Goal: Browse casually

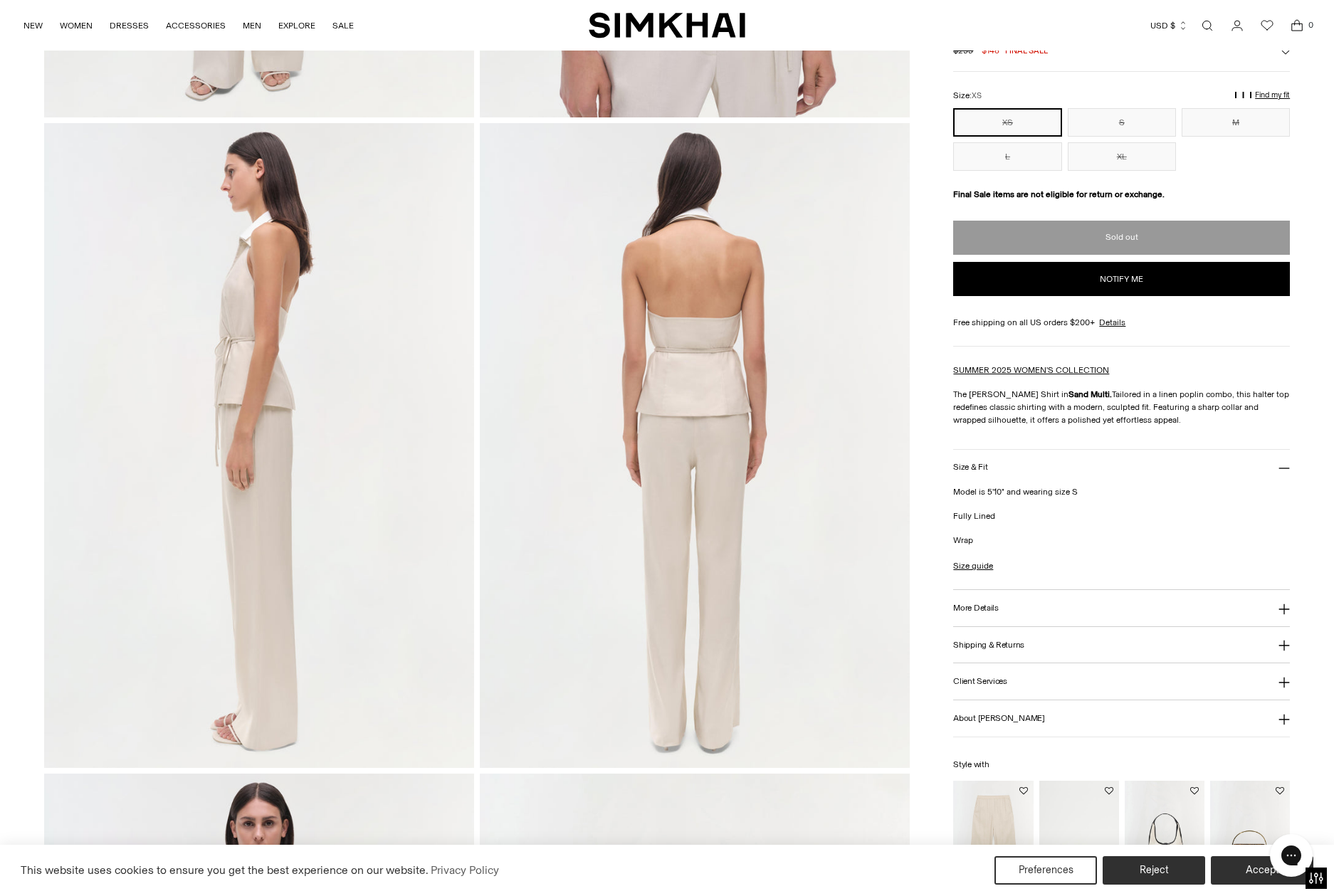
scroll to position [2628, 0]
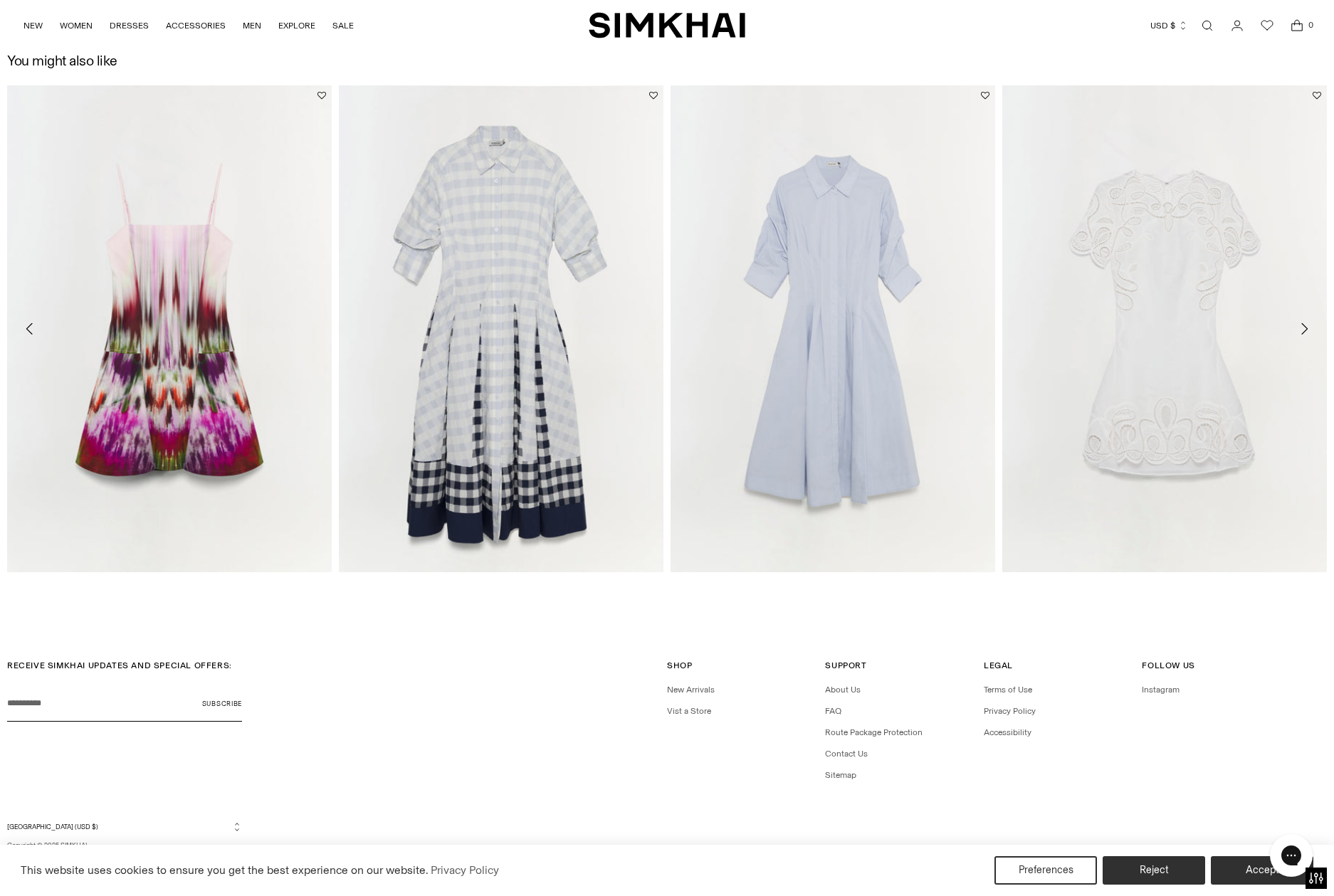
click at [0, 0] on img "Jazz Cotton Midi Dress" at bounding box center [0, 0] width 0 height 0
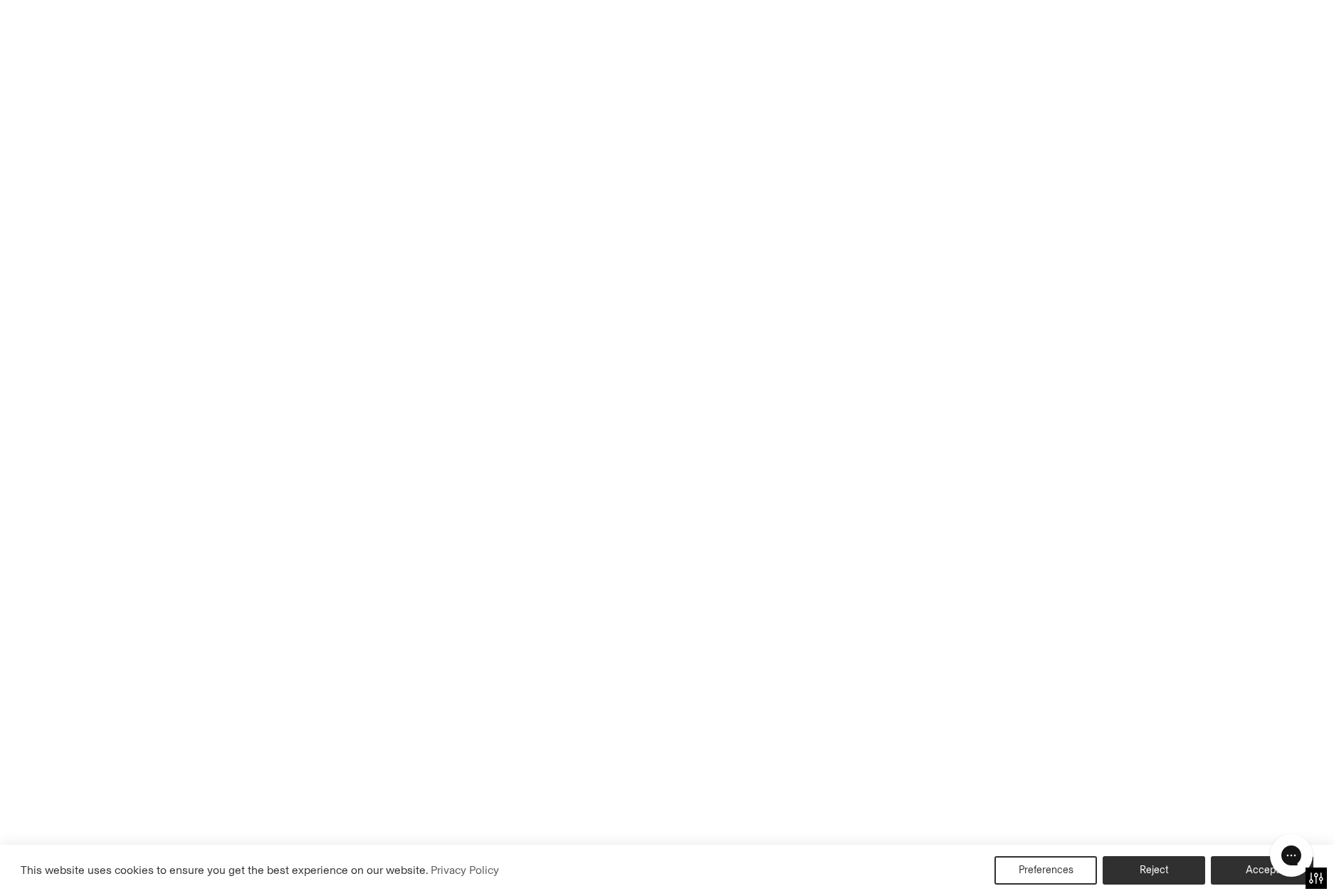
scroll to position [419, 0]
click at [734, 551] on img at bounding box center [694, 657] width 430 height 645
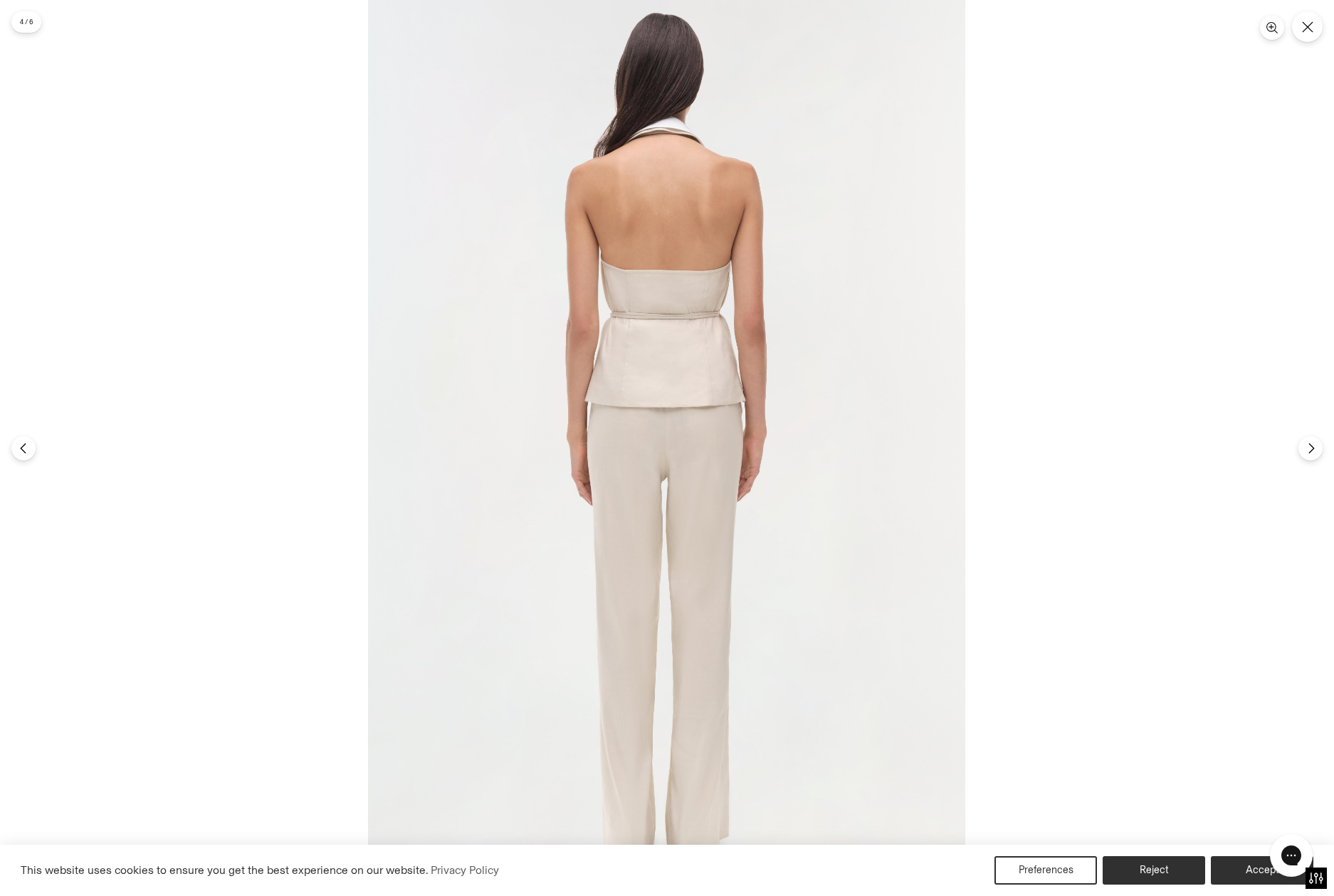
click at [648, 259] on img at bounding box center [666, 448] width 597 height 896
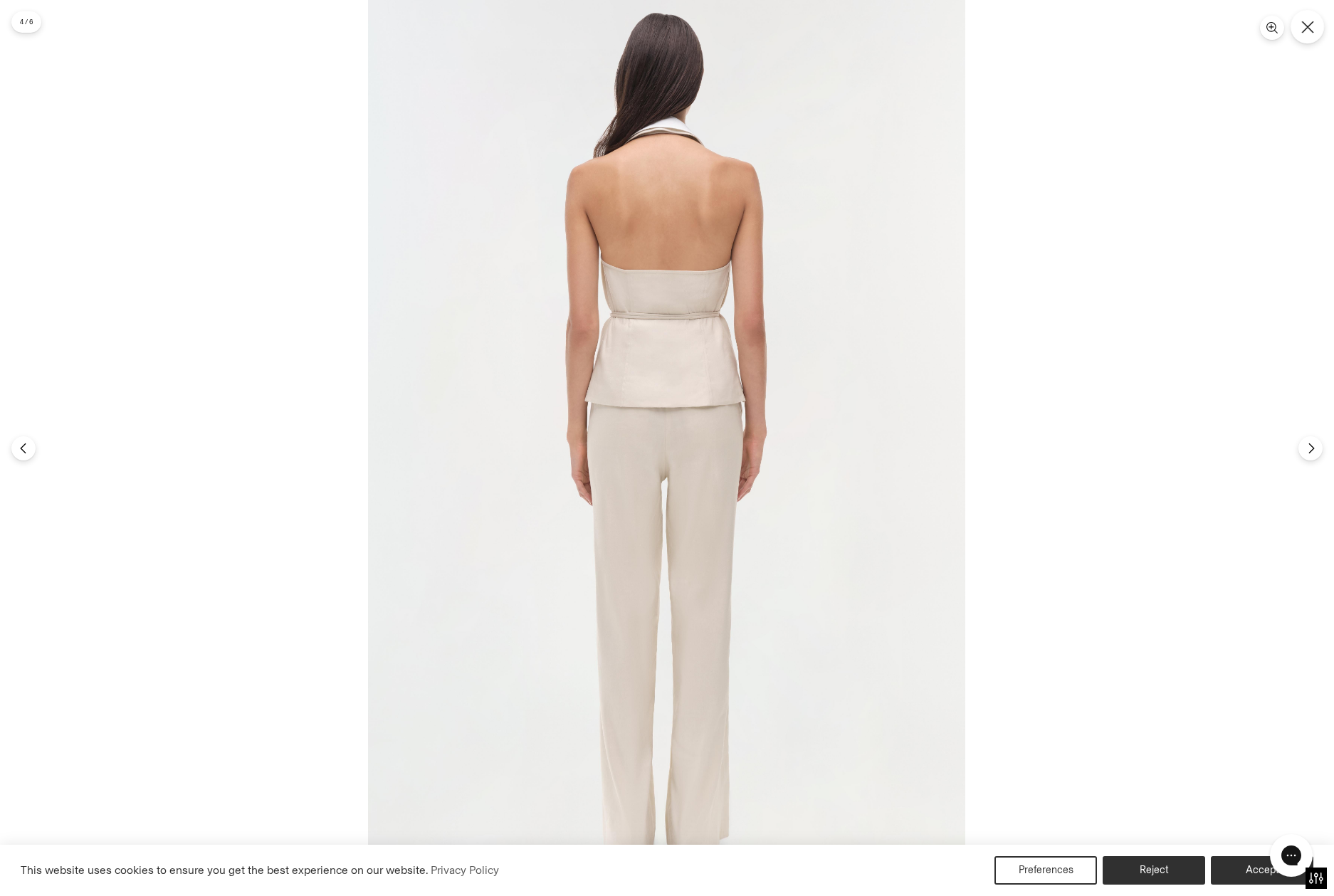
click at [1311, 20] on icon "Close" at bounding box center [1307, 27] width 13 height 13
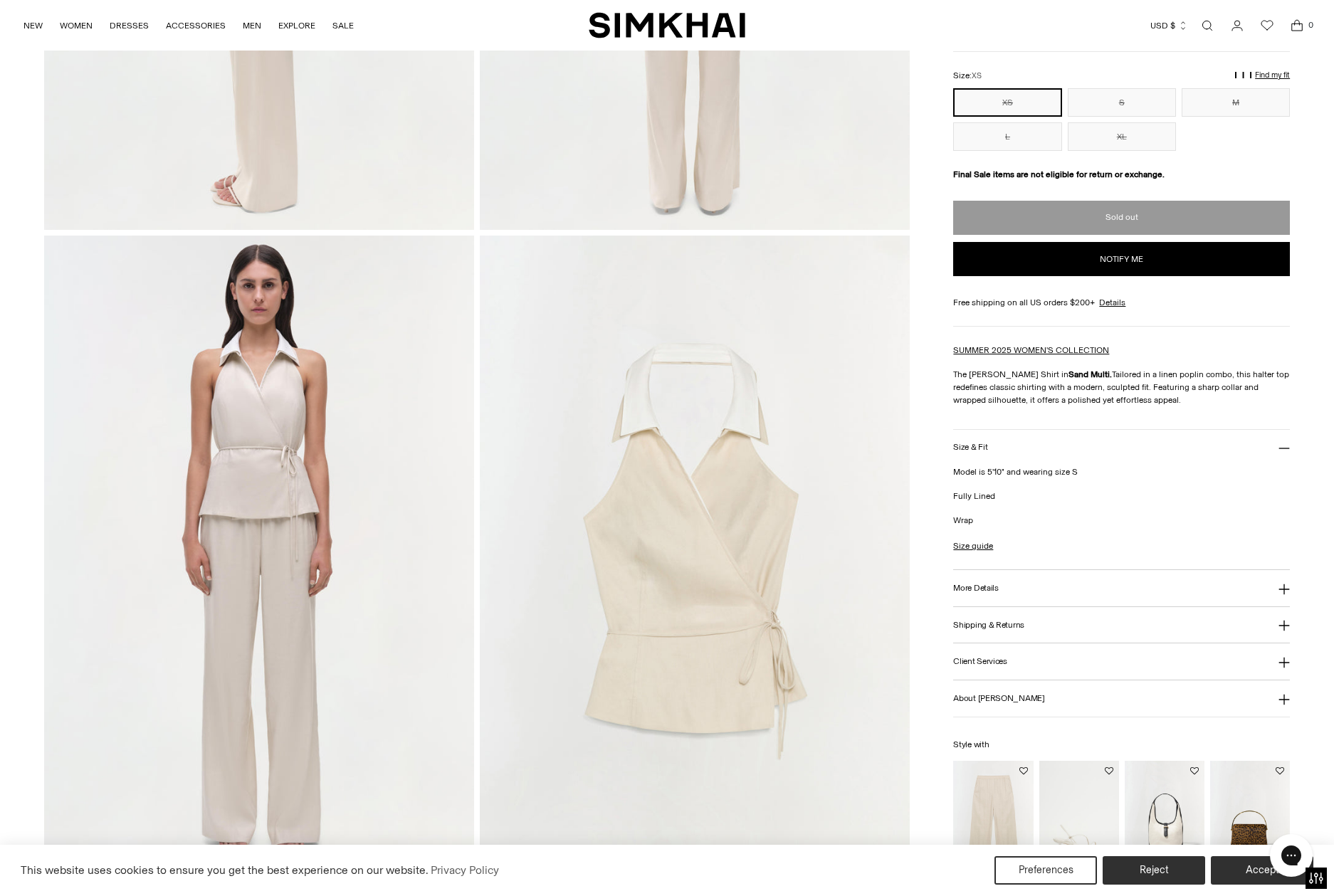
scroll to position [1167, 0]
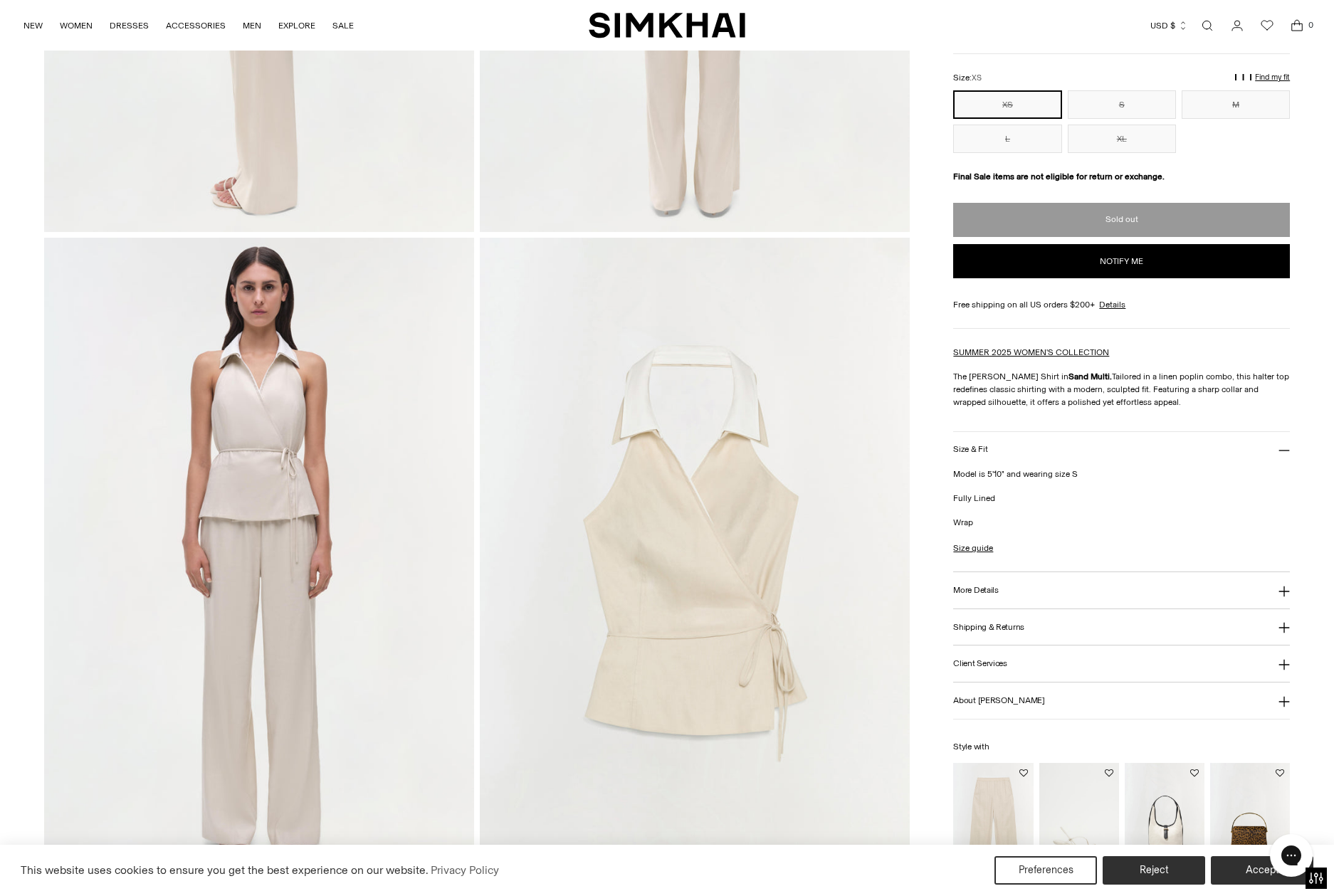
click at [283, 450] on img at bounding box center [258, 561] width 430 height 645
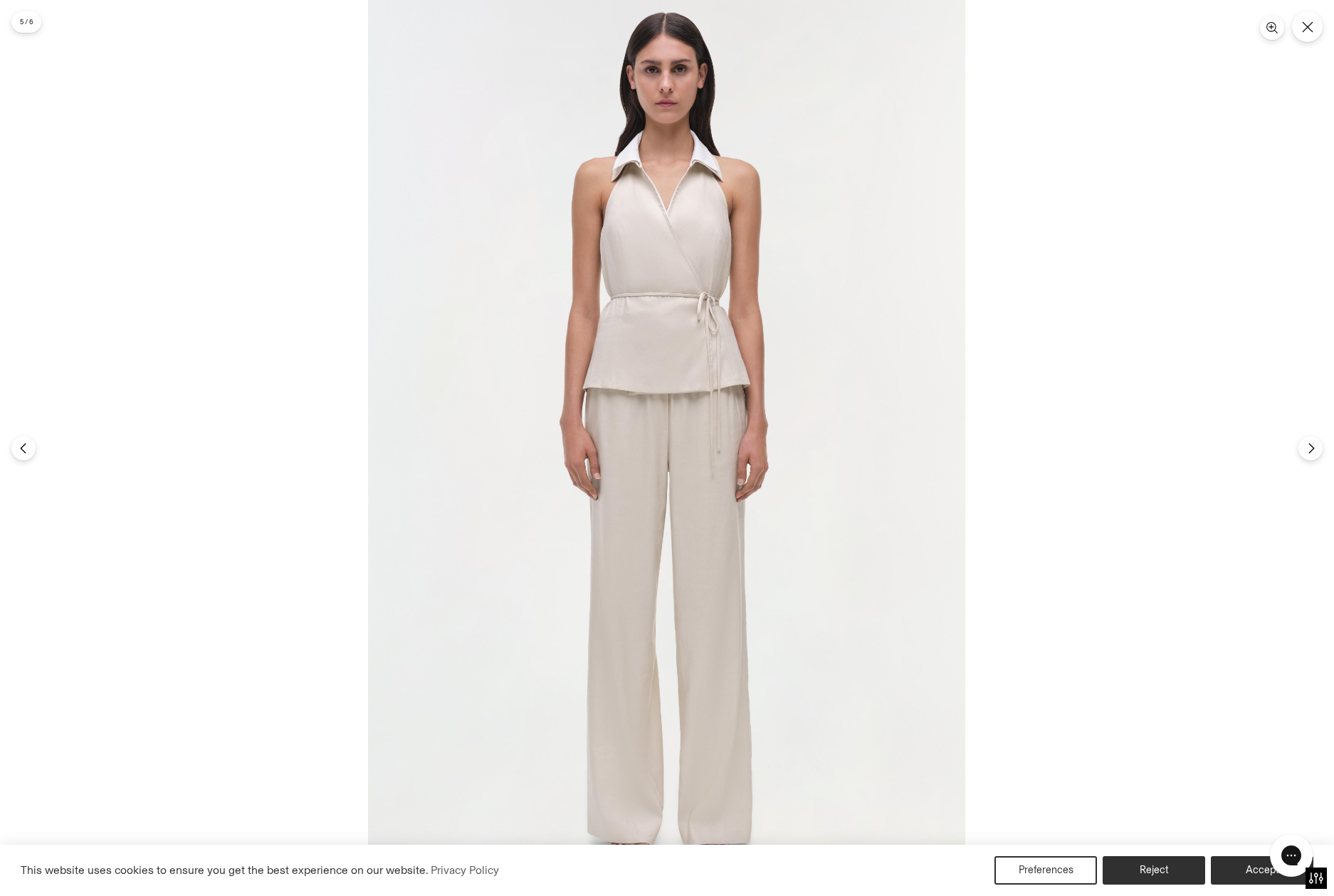
click at [720, 358] on img at bounding box center [666, 448] width 597 height 896
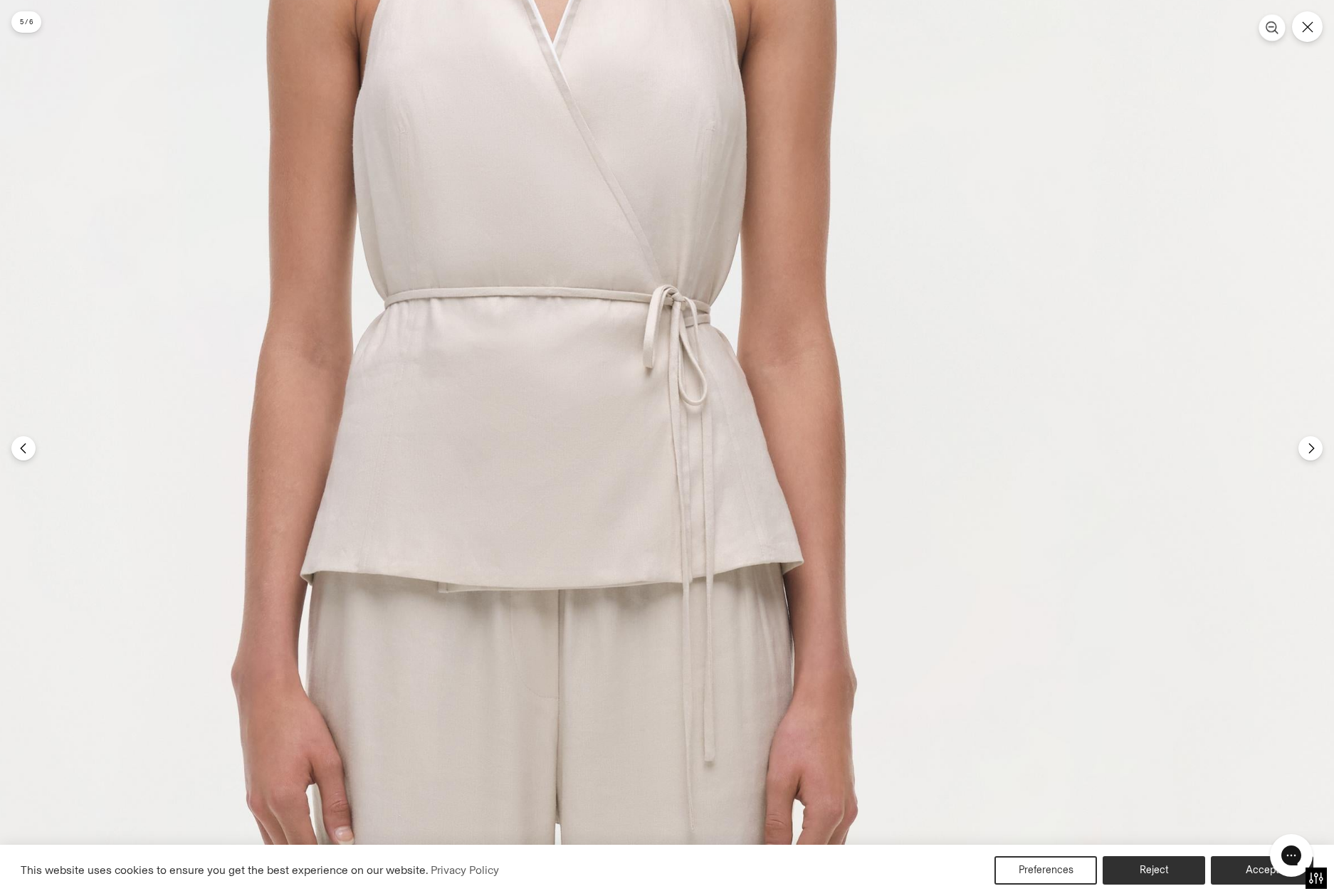
click at [1283, 24] on button "Zoom" at bounding box center [1271, 28] width 26 height 26
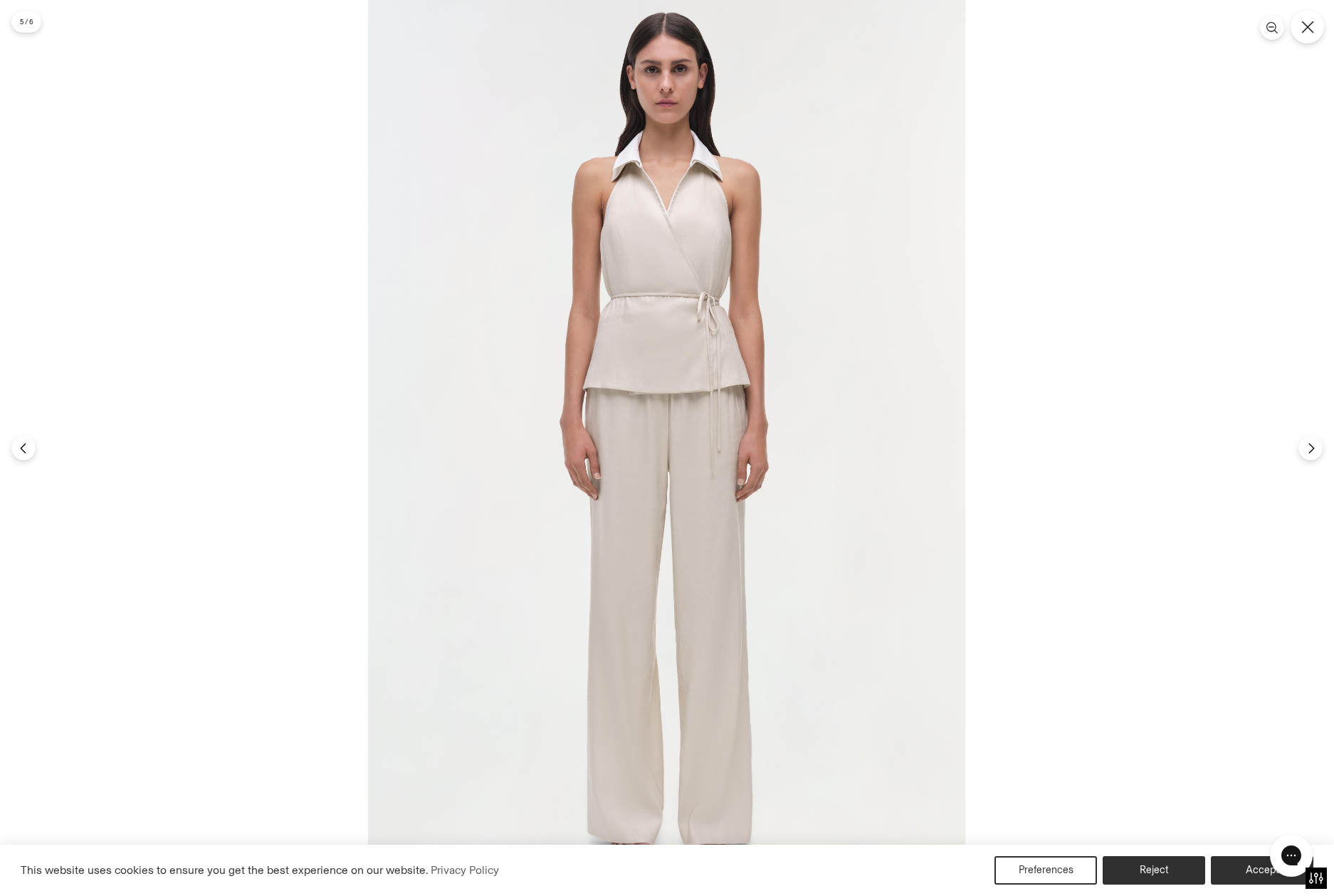
click at [1315, 26] on button "Close" at bounding box center [1306, 26] width 33 height 33
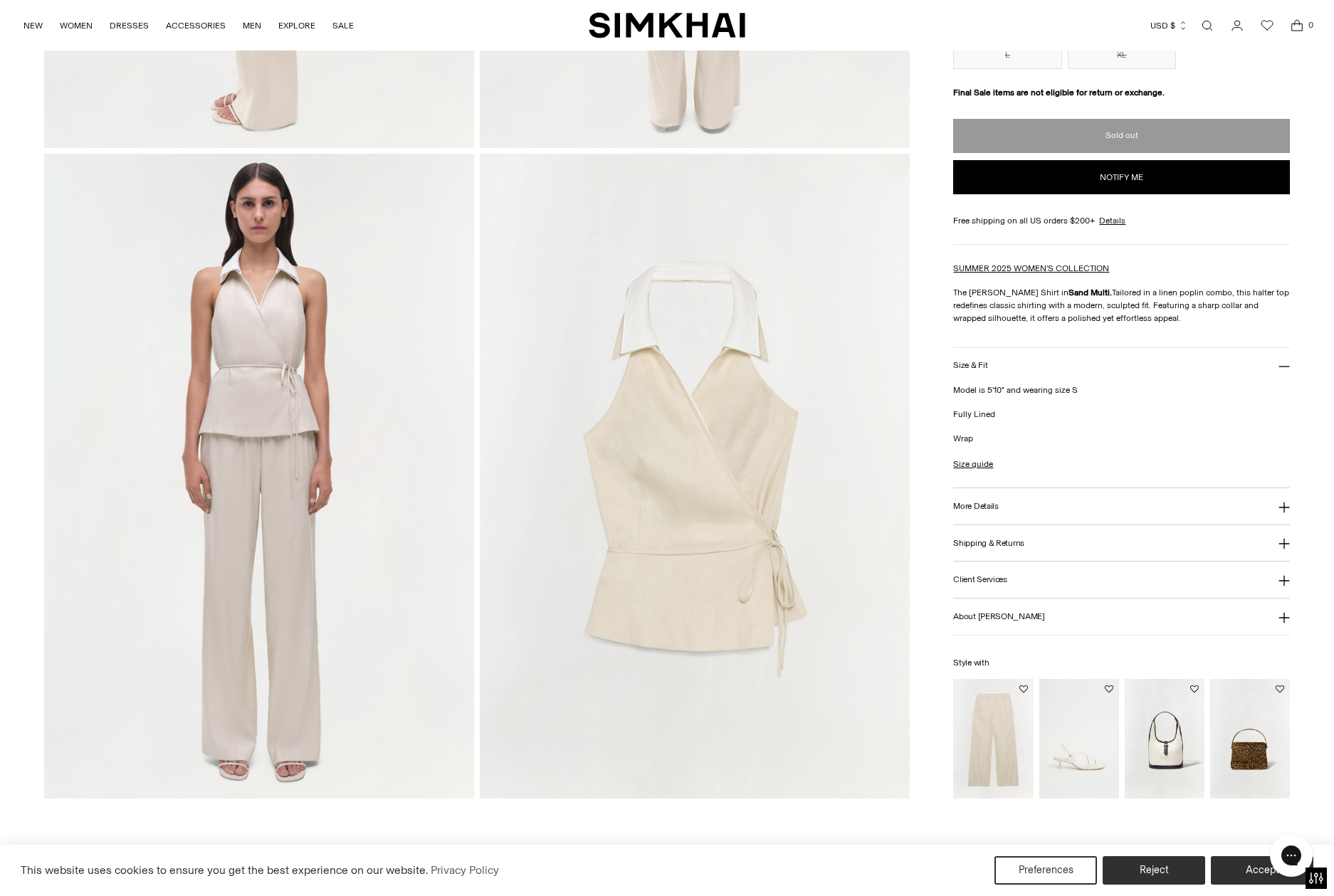
scroll to position [1346, 0]
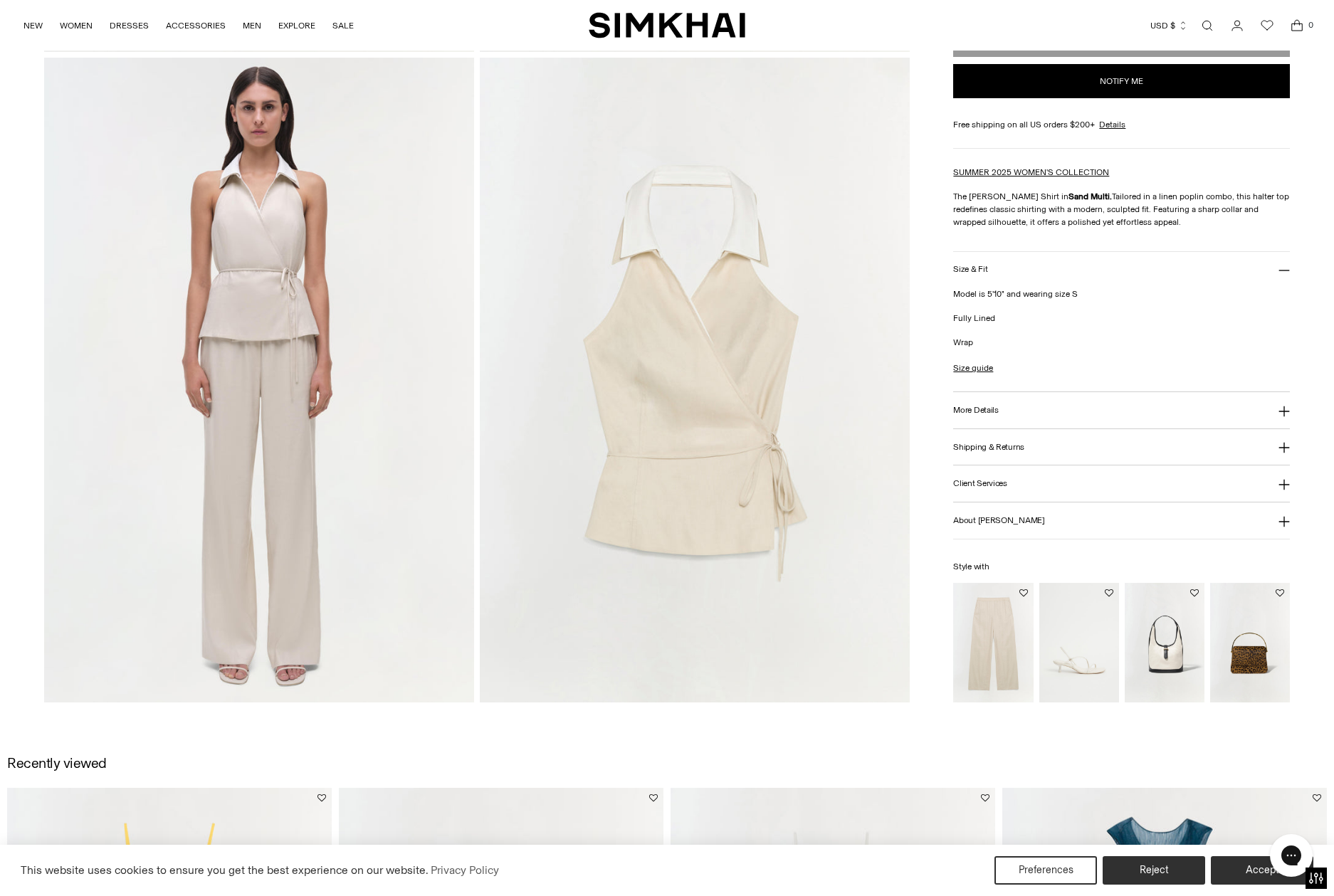
click at [773, 465] on img at bounding box center [694, 380] width 430 height 645
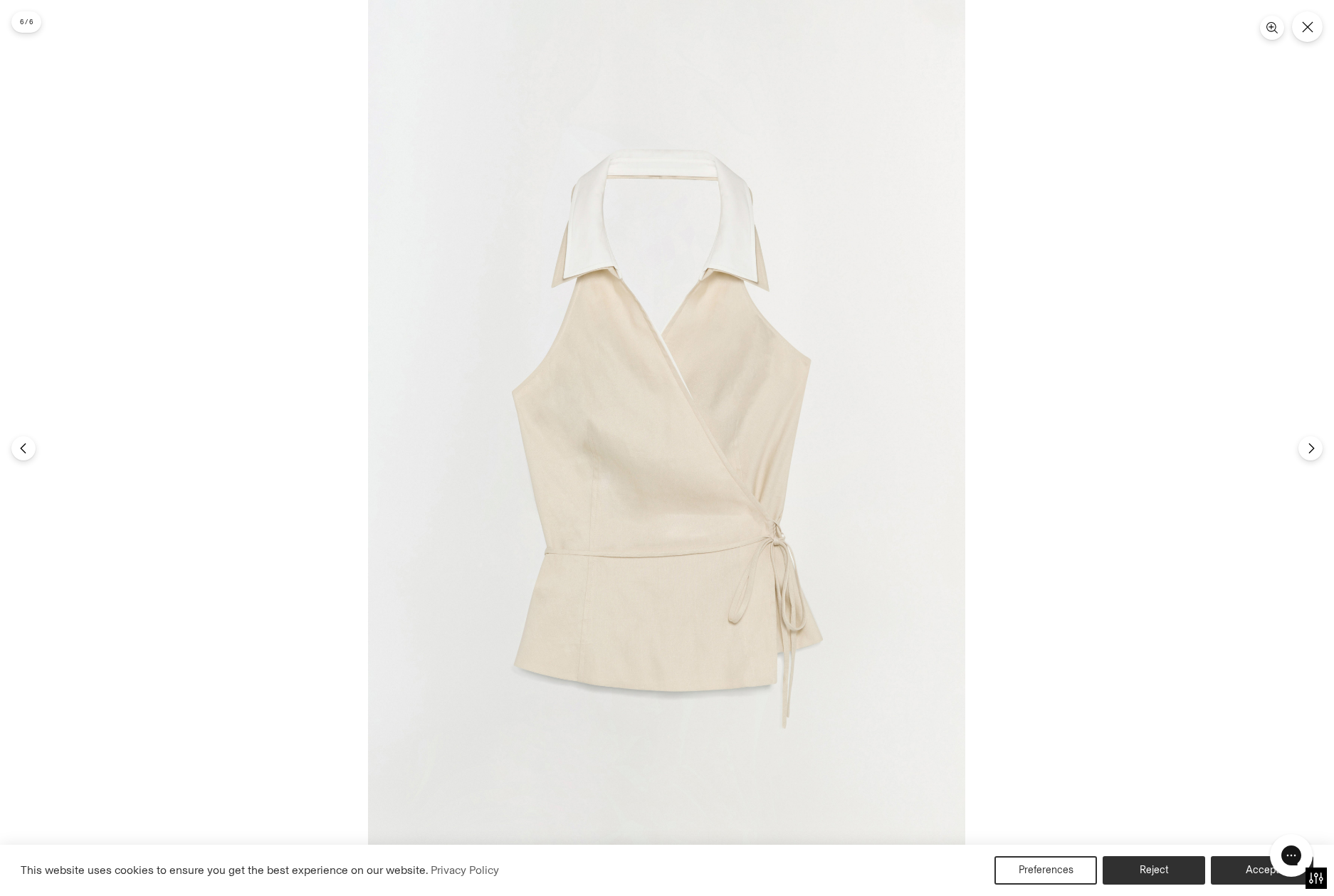
click at [786, 536] on img at bounding box center [666, 448] width 597 height 896
